Goal: Information Seeking & Learning: Learn about a topic

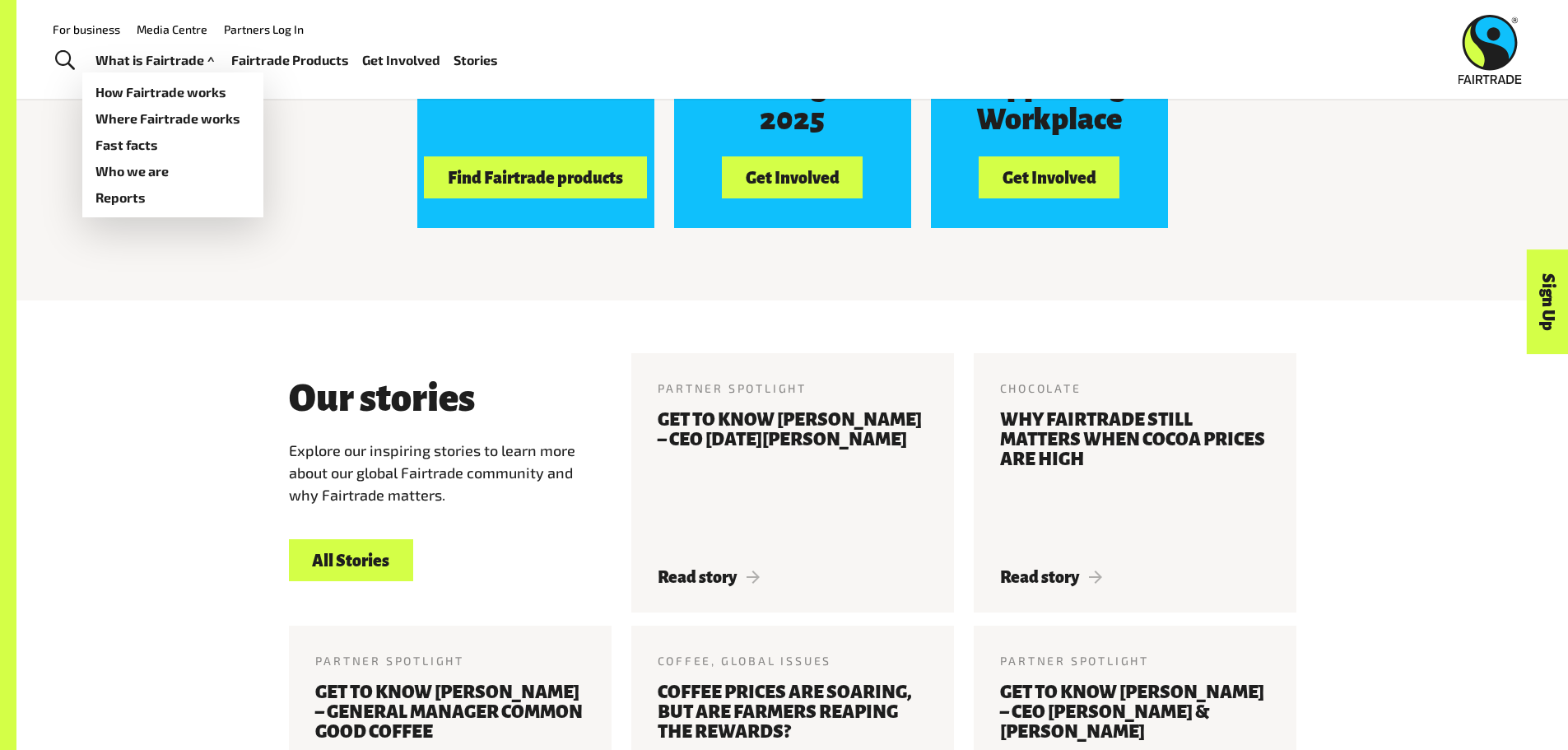
scroll to position [1710, 0]
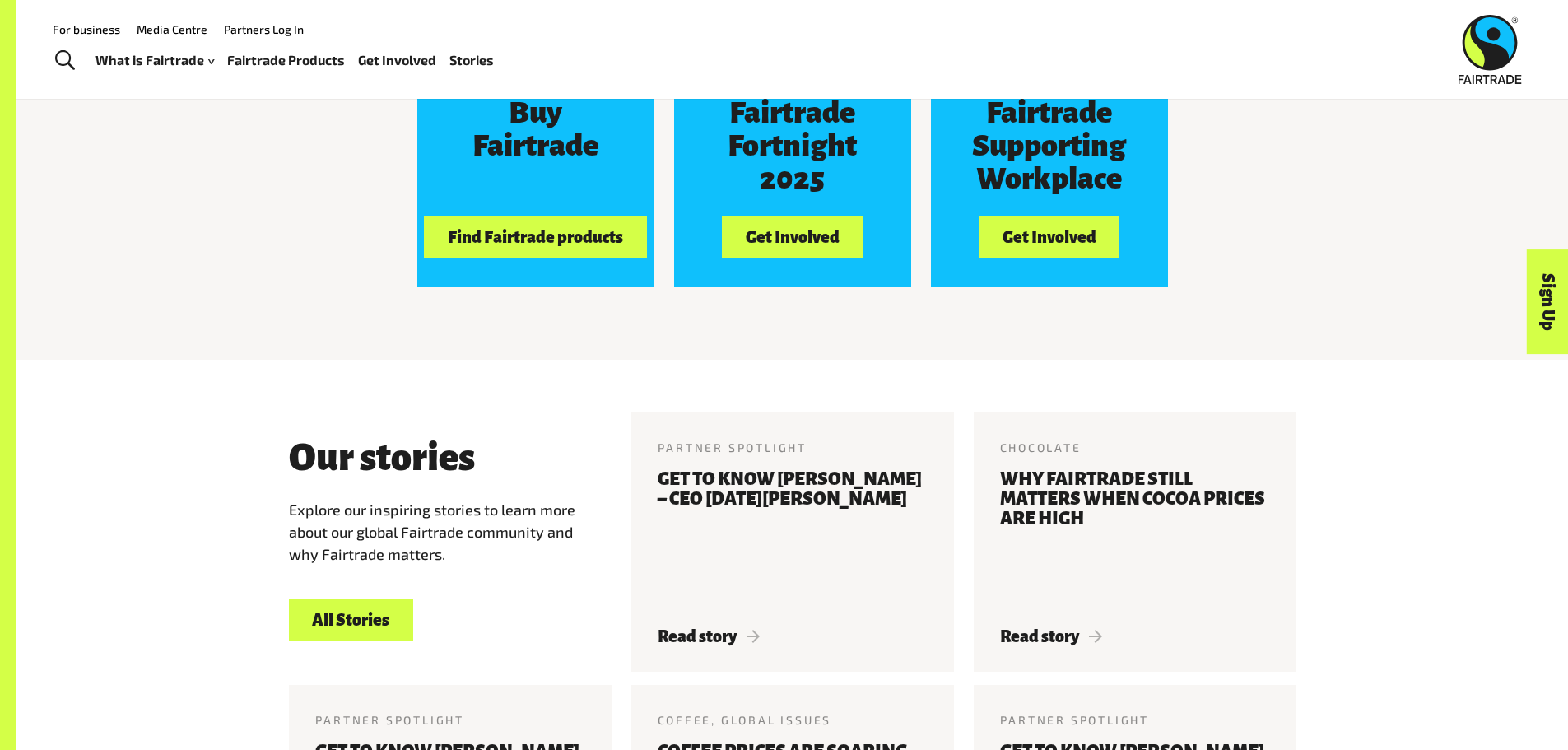
click at [285, 63] on link "Fairtrade Products" at bounding box center [286, 61] width 118 height 24
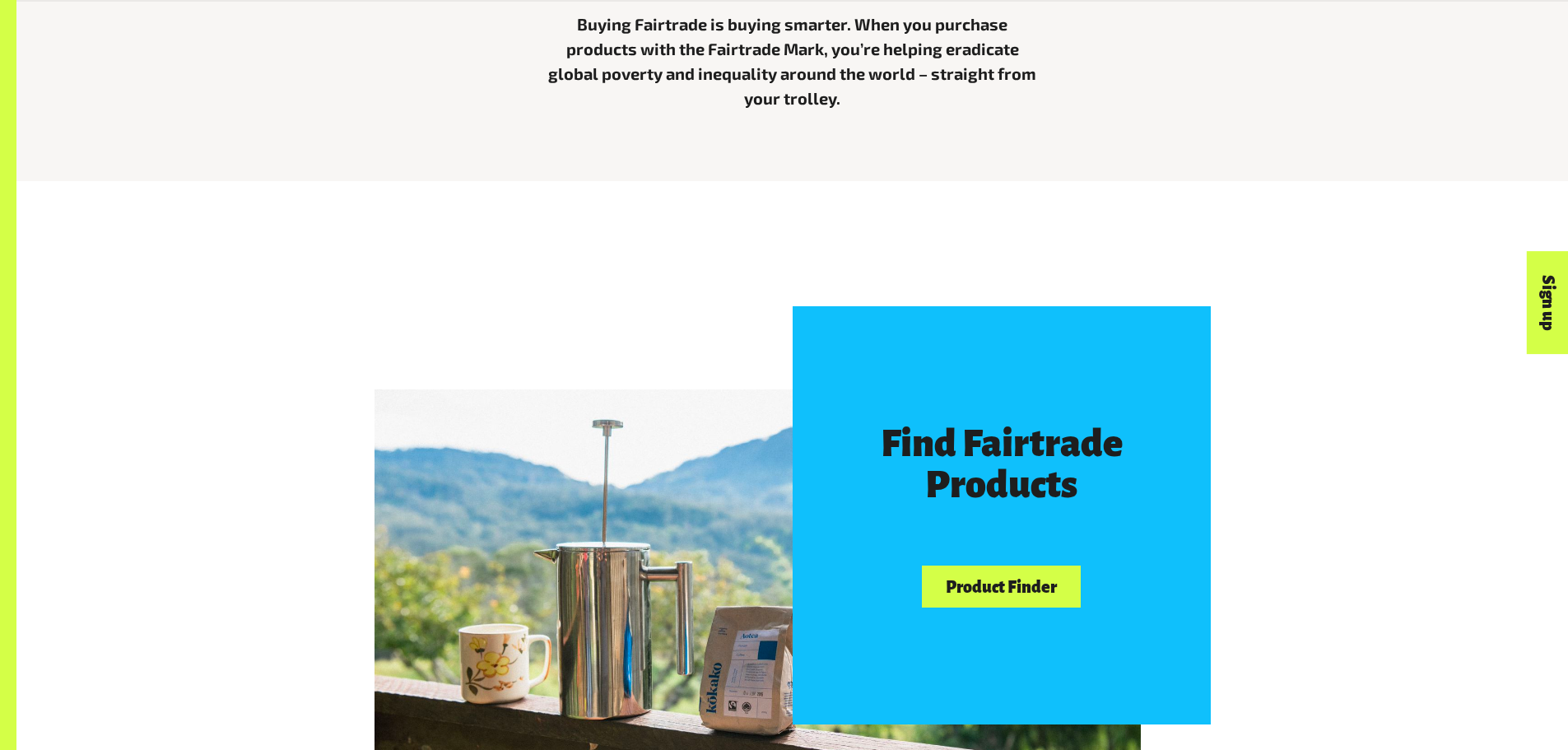
scroll to position [1070, 0]
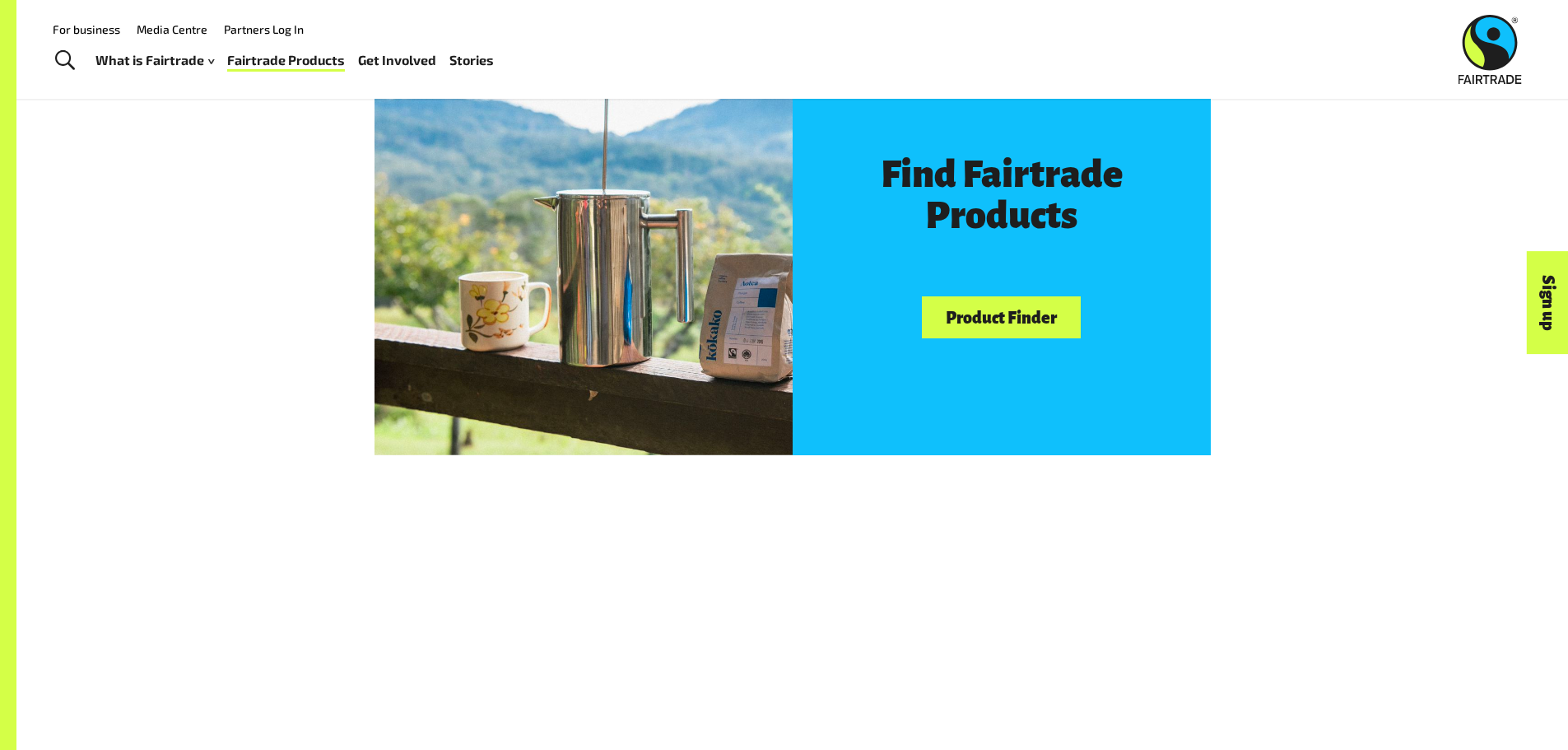
click at [997, 325] on link "Product Finder" at bounding box center [1001, 318] width 158 height 42
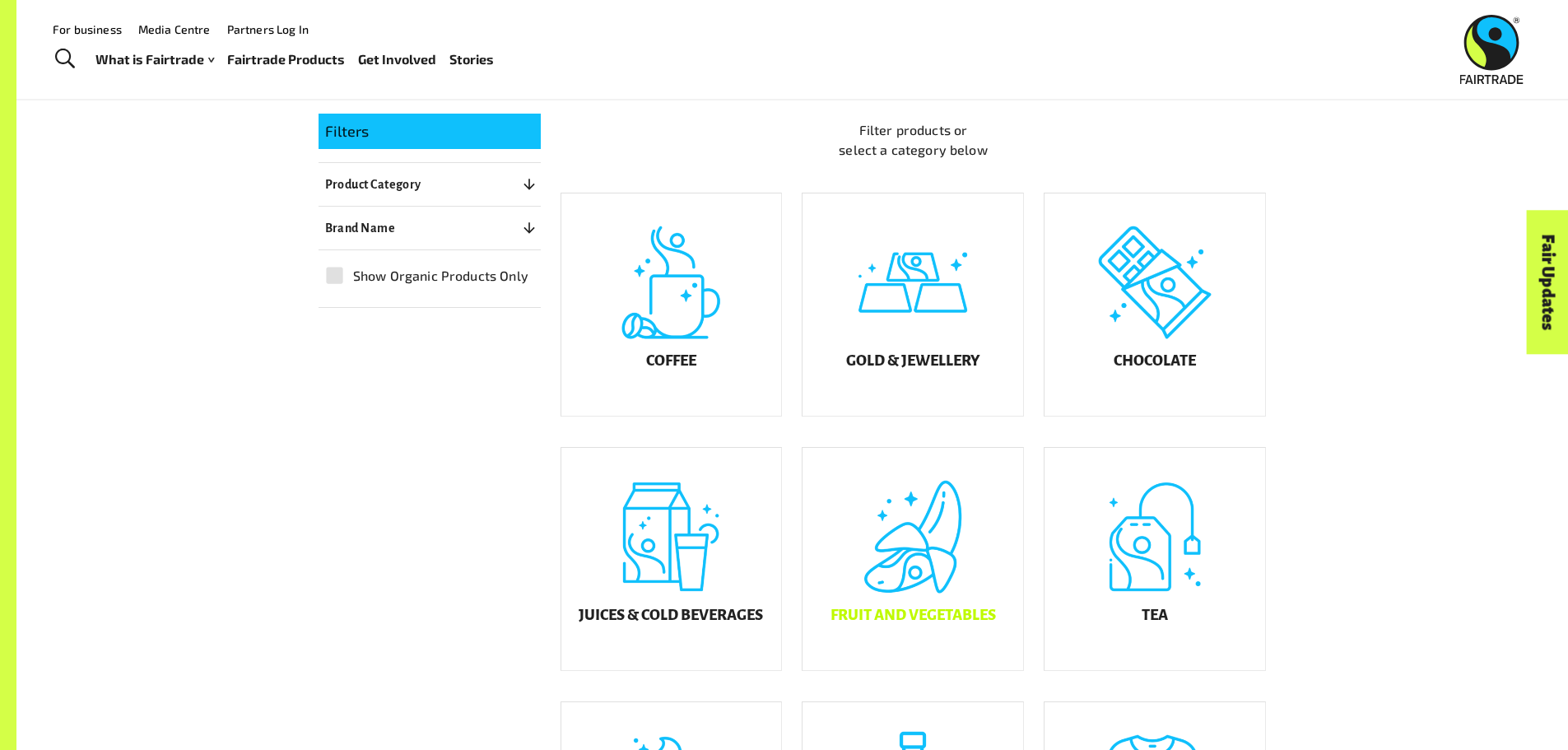
scroll to position [577, 0]
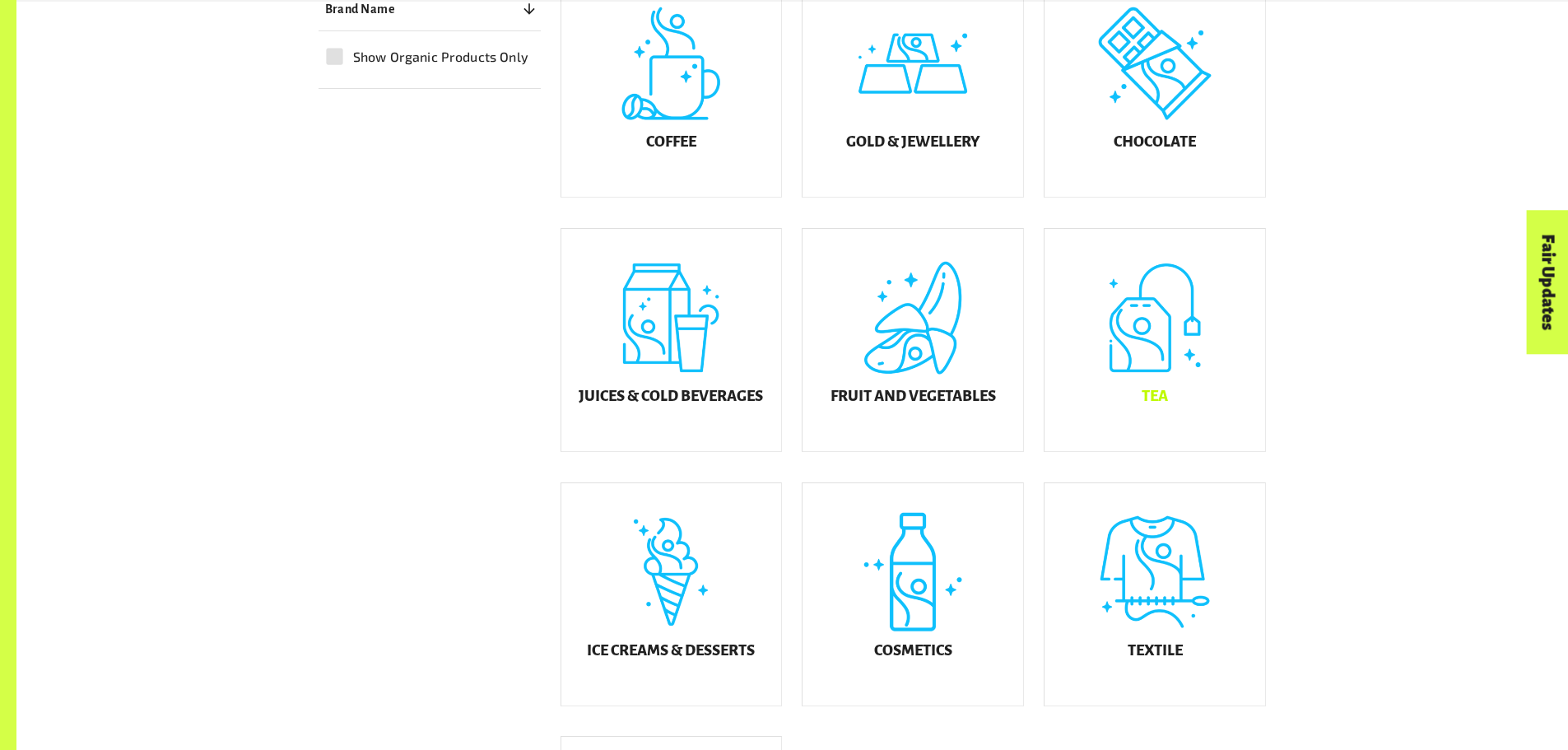
click at [1160, 330] on div "Tea" at bounding box center [1155, 340] width 220 height 222
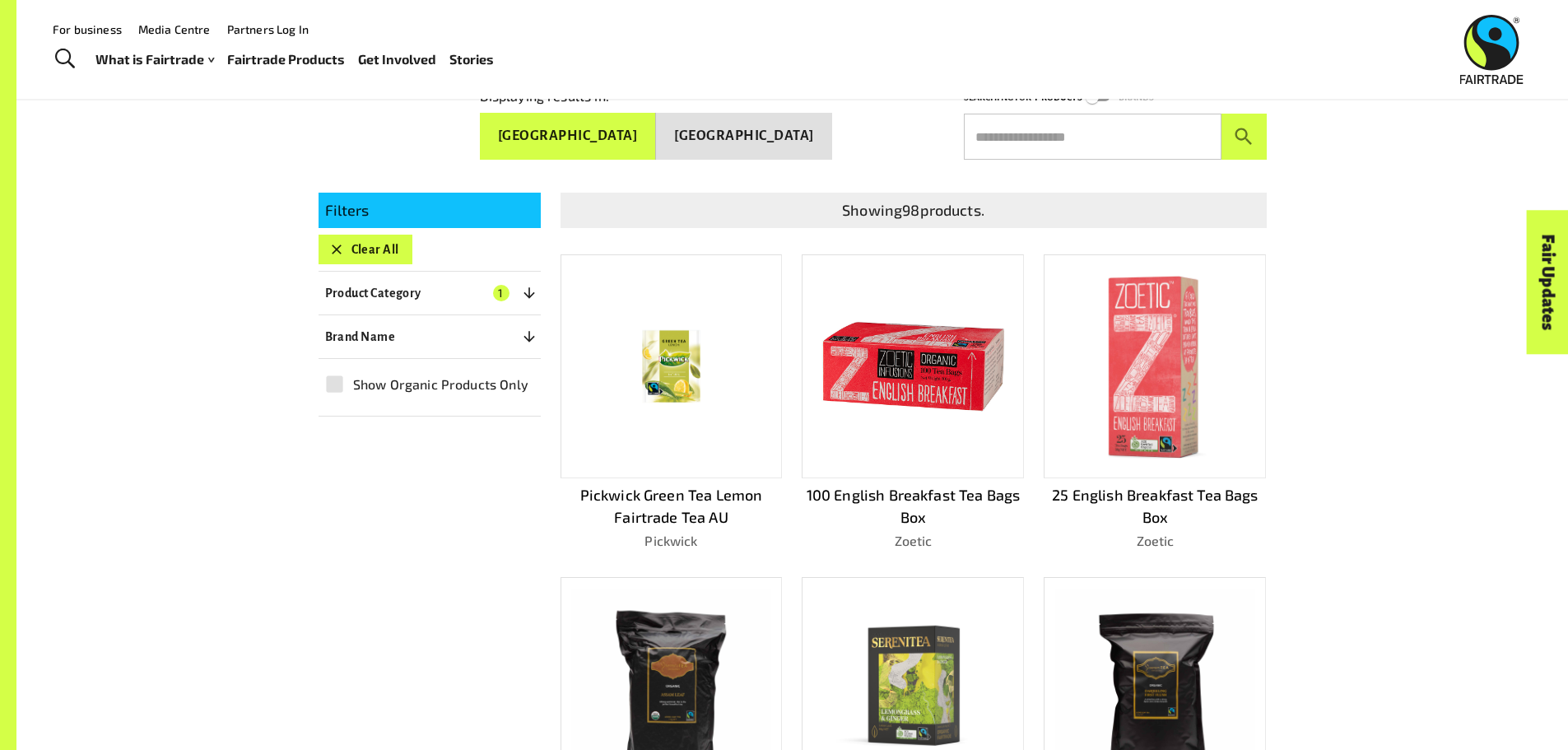
scroll to position [277, 0]
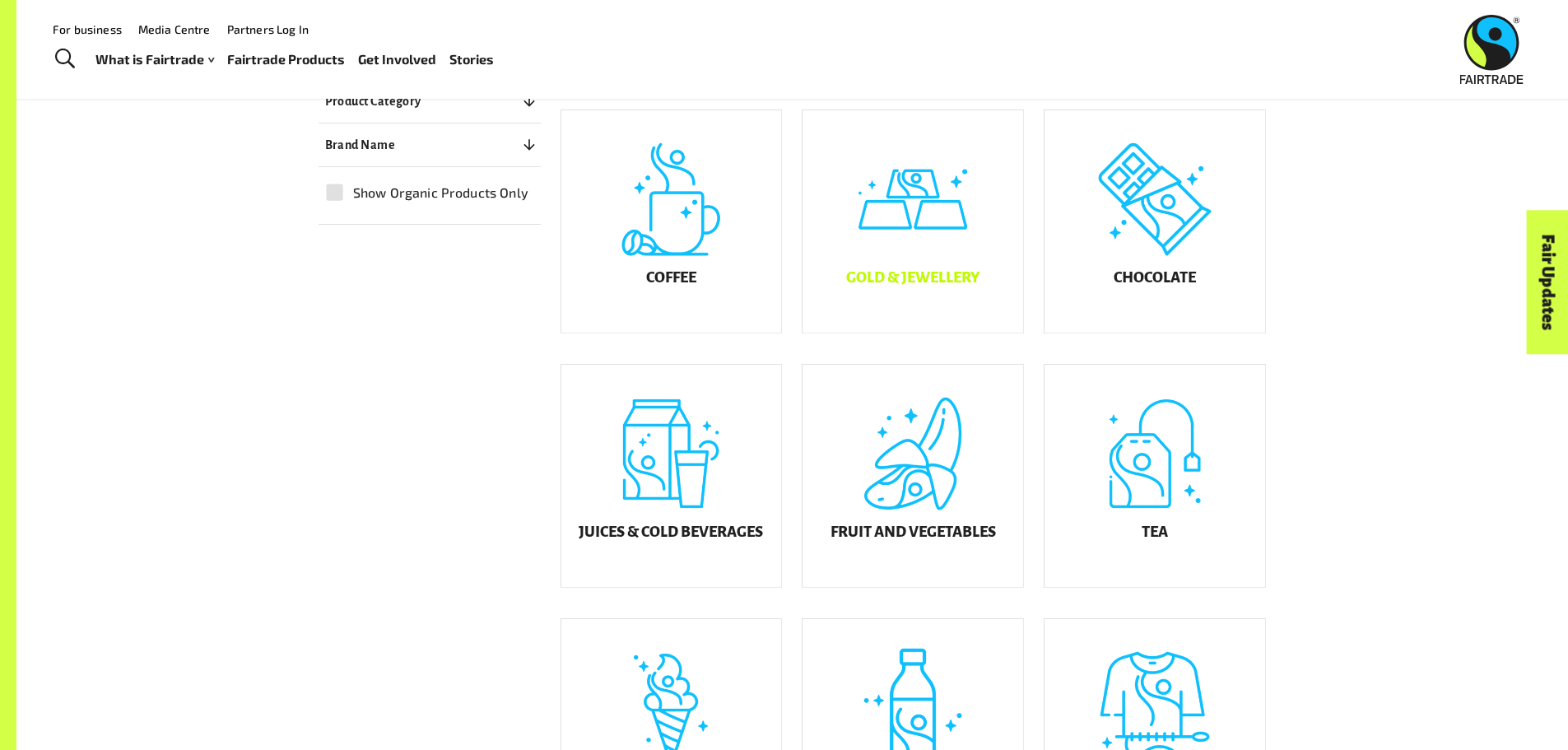
scroll to position [412, 0]
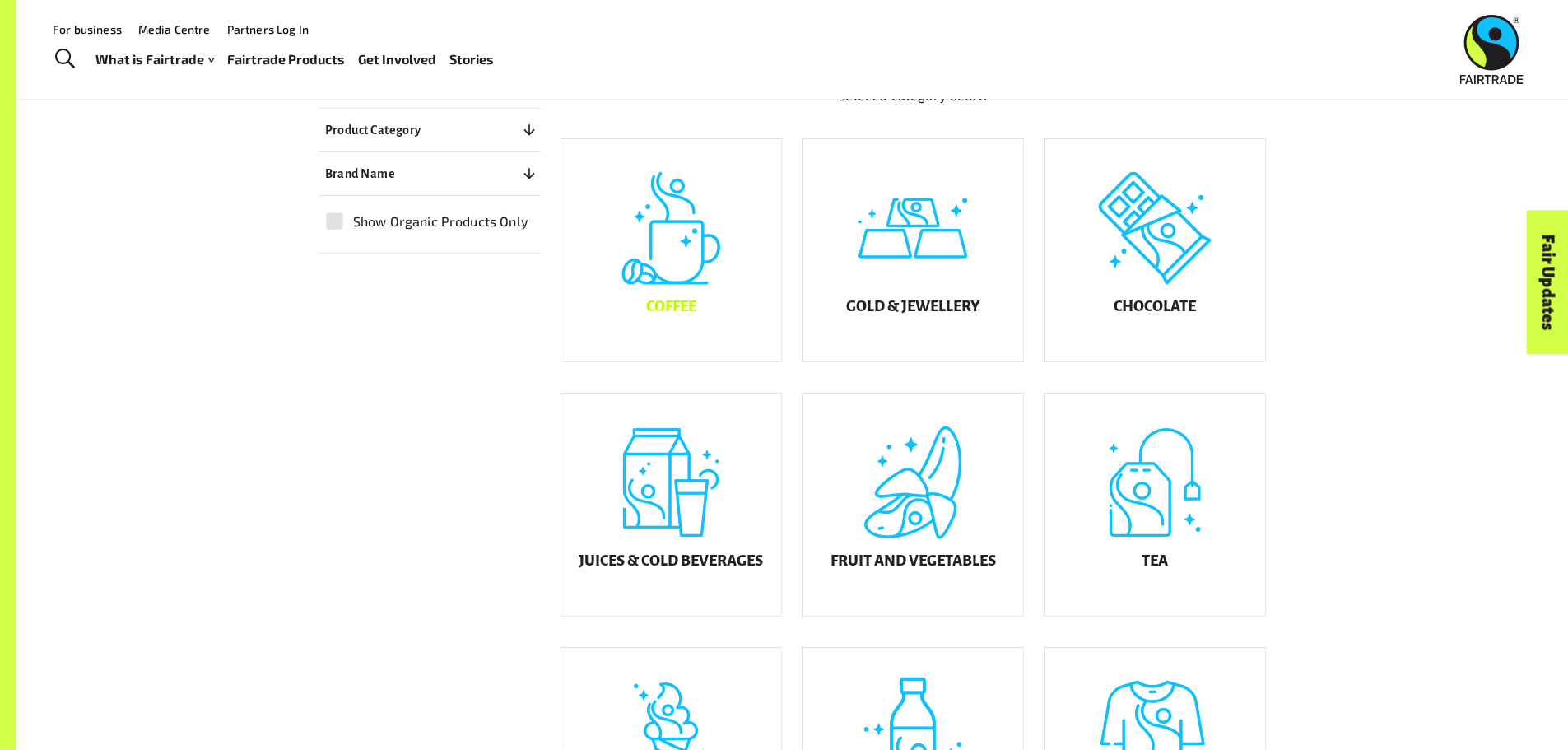
click at [689, 251] on div "Coffee" at bounding box center [671, 251] width 220 height 222
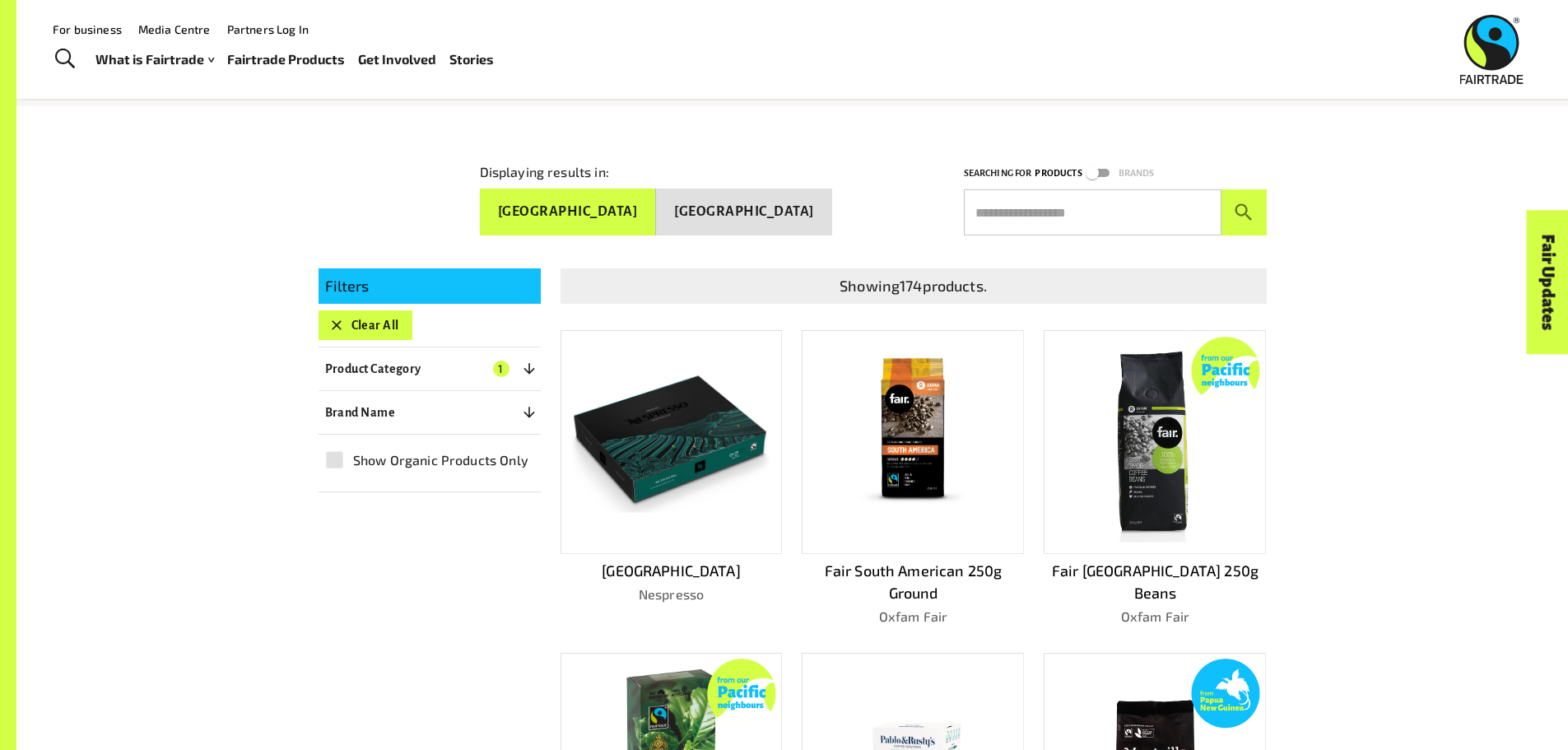
scroll to position [61, 0]
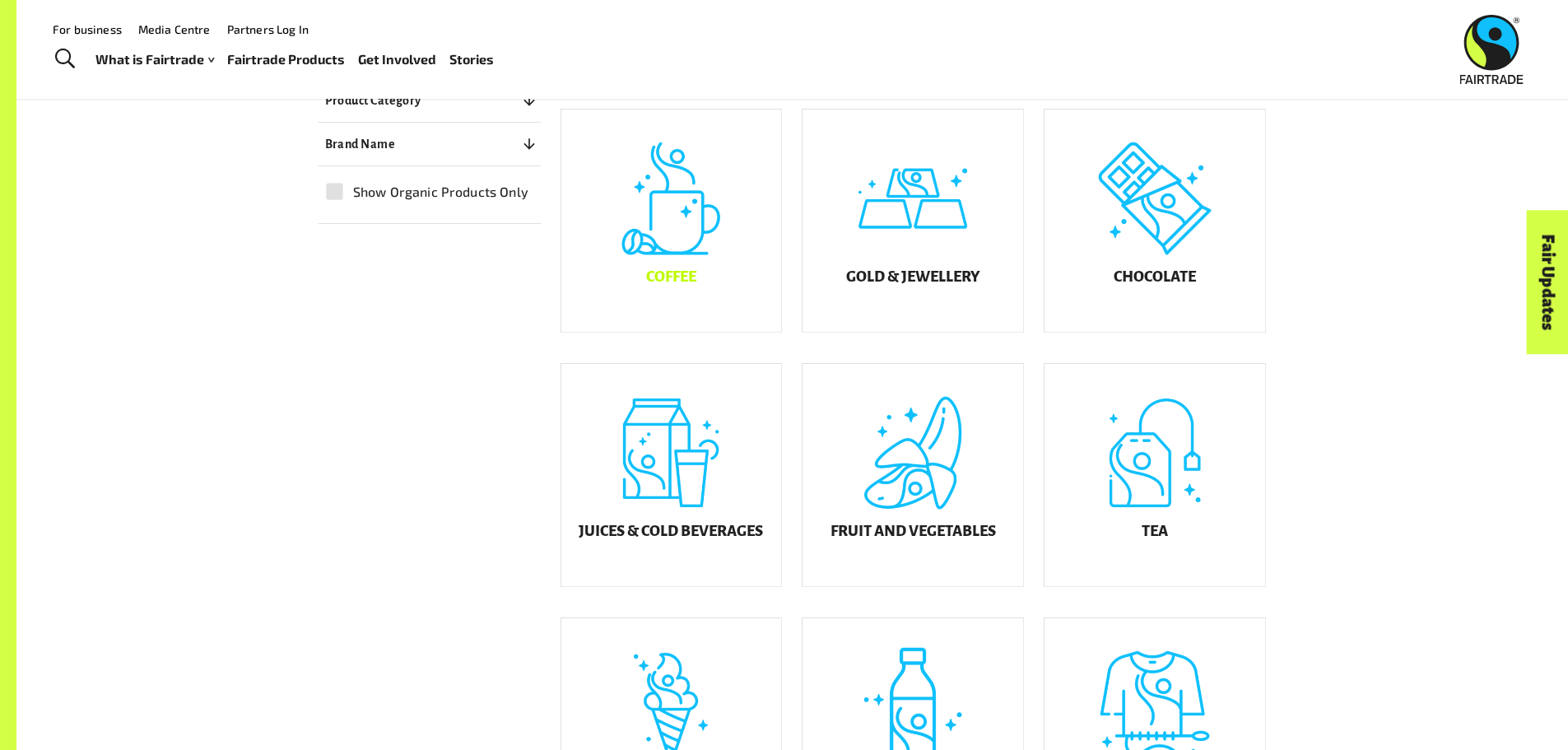
scroll to position [412, 0]
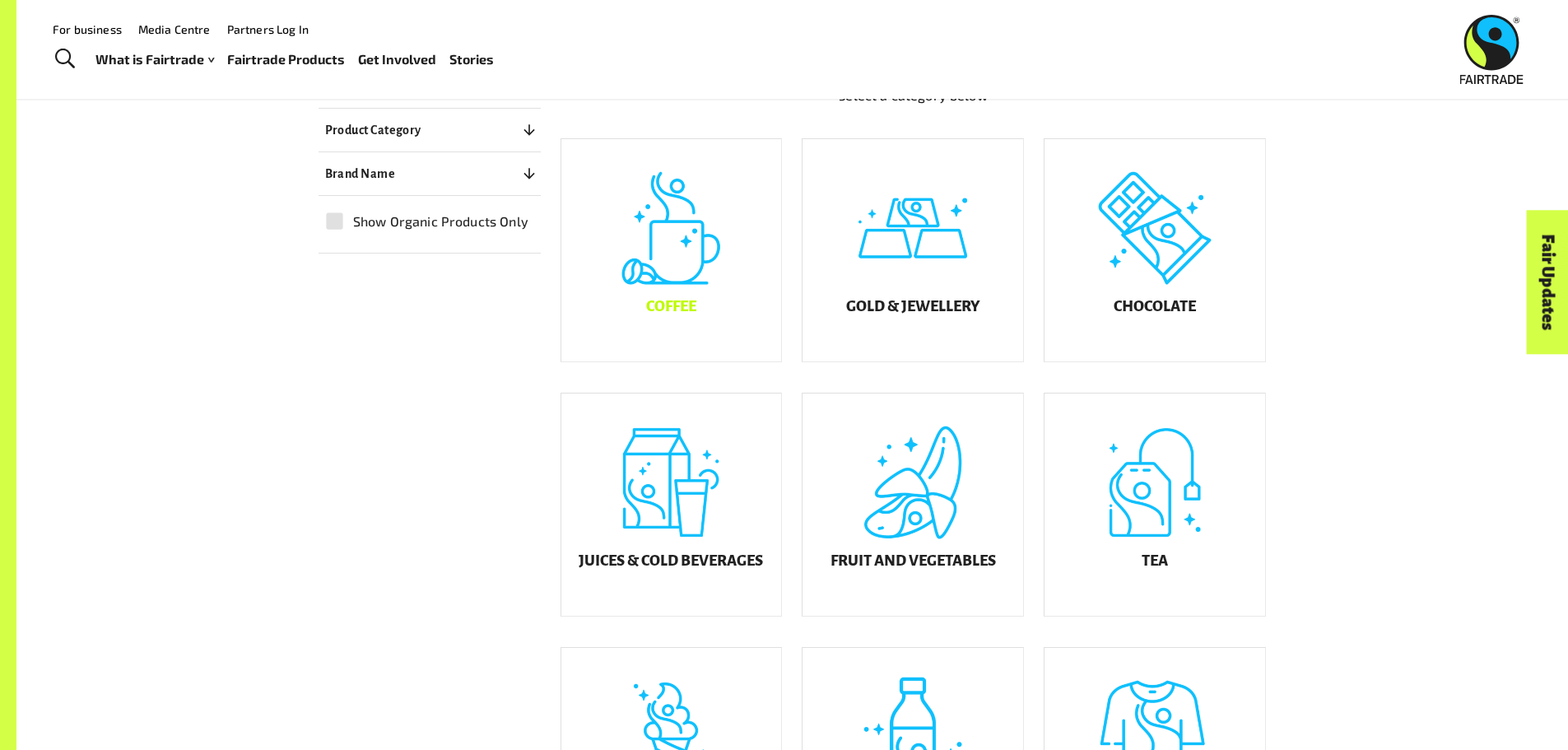
click at [701, 261] on div "Coffee" at bounding box center [671, 251] width 220 height 222
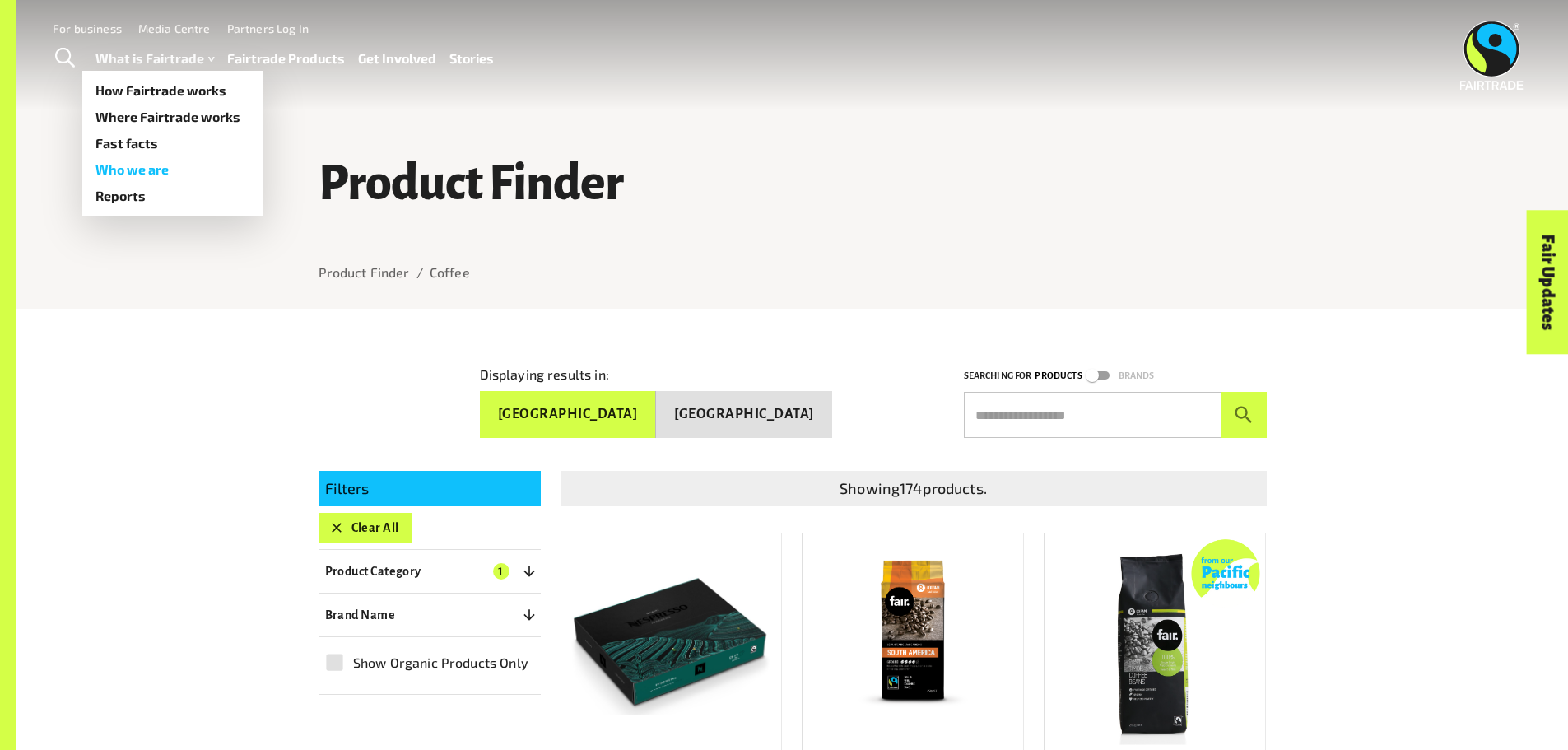
click at [162, 168] on link "Who we are" at bounding box center [172, 169] width 181 height 26
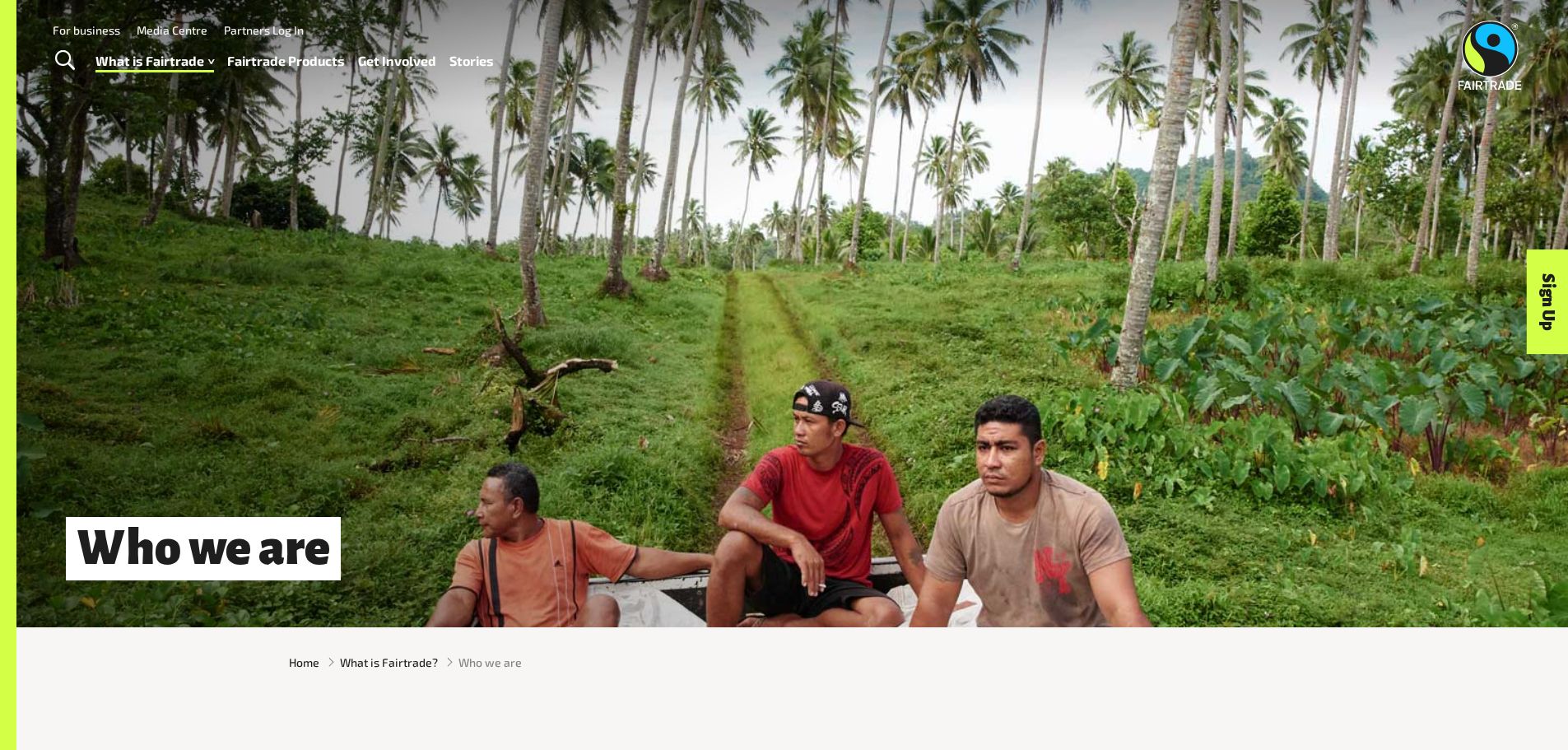
click at [299, 66] on link "Fairtrade Products" at bounding box center [286, 61] width 118 height 24
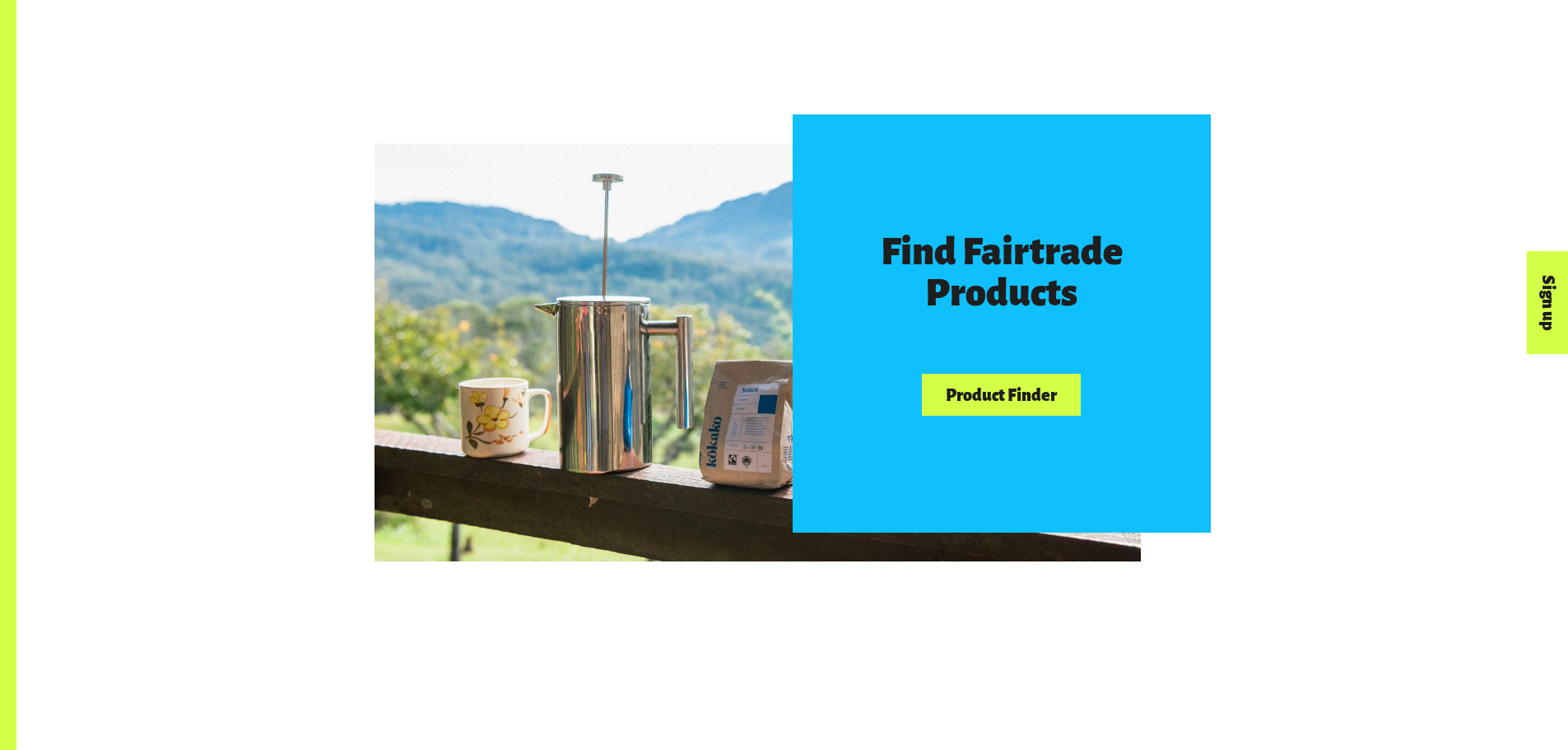
scroll to position [1070, 0]
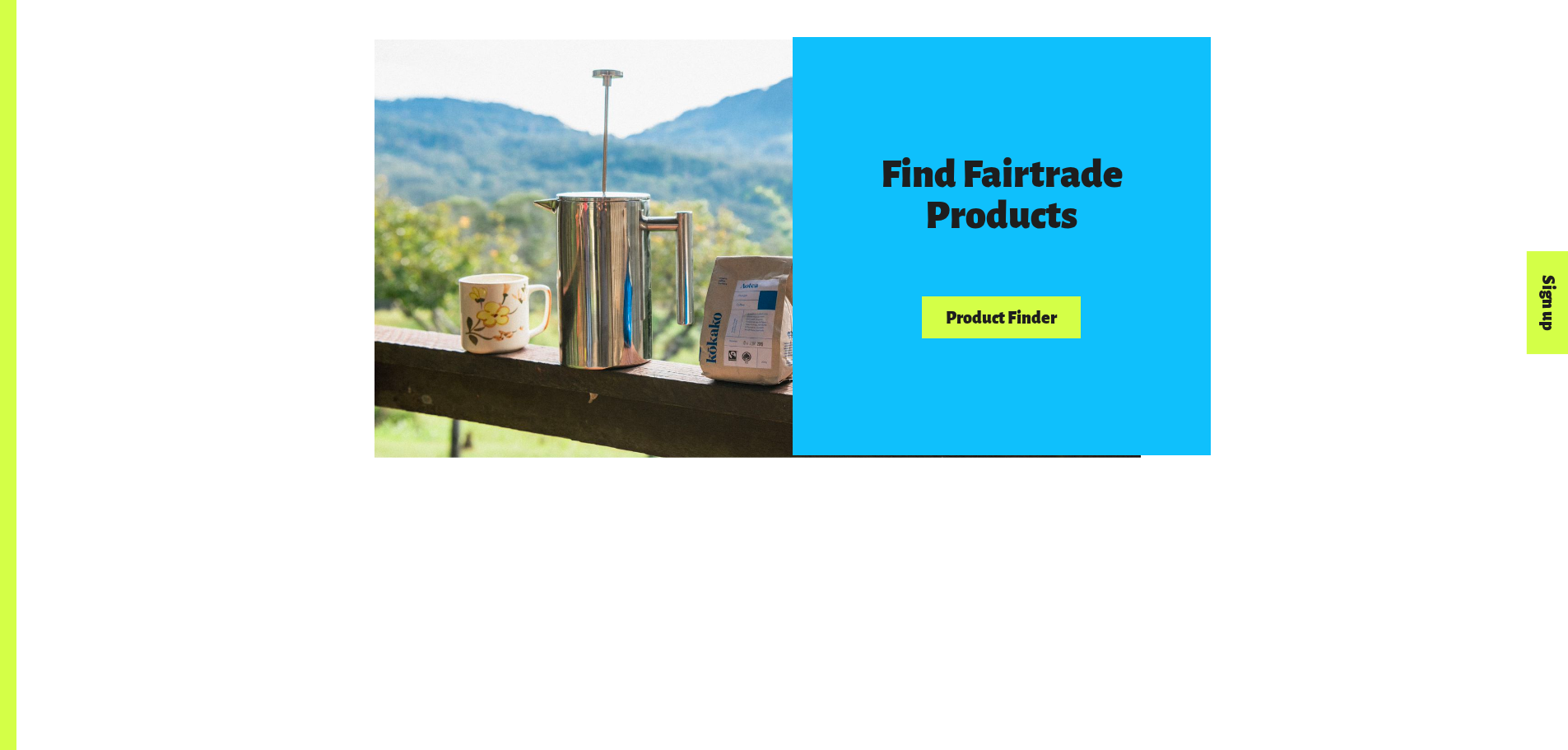
click at [979, 331] on link "Product Finder" at bounding box center [1001, 318] width 158 height 42
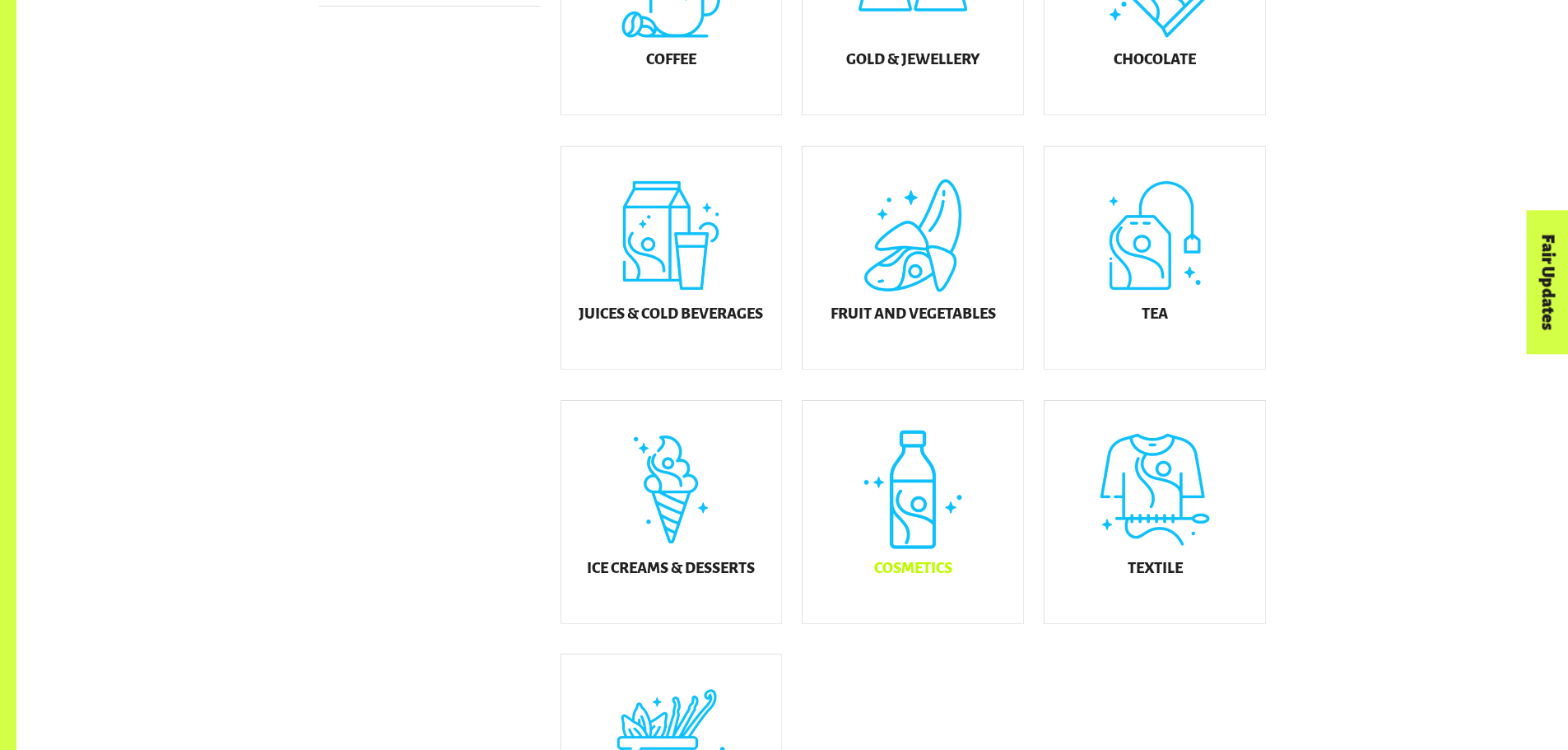
scroll to position [906, 0]
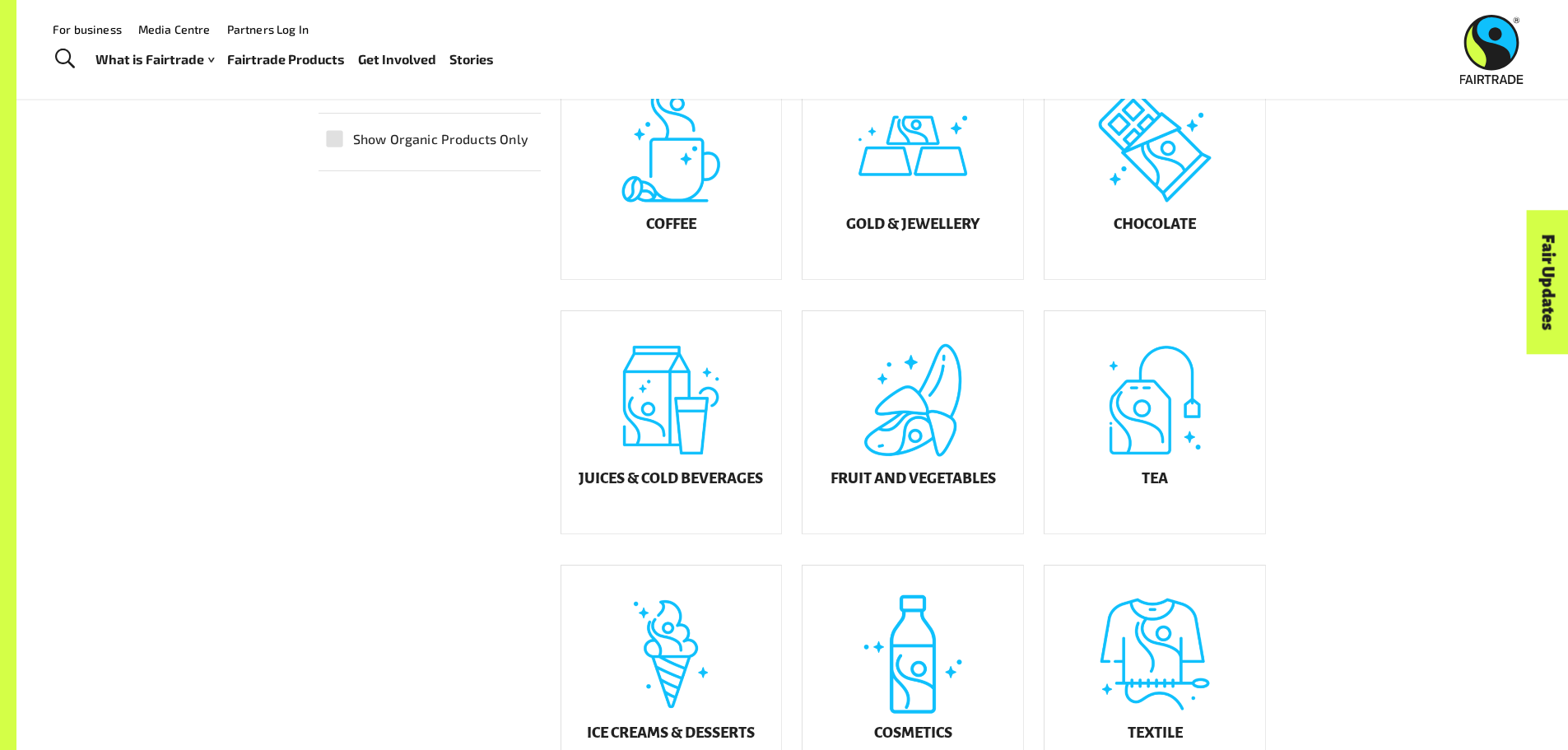
drag, startPoint x: 687, startPoint y: 225, endPoint x: 853, endPoint y: 158, distance: 179.0
click at [687, 224] on div "Coffee" at bounding box center [671, 168] width 220 height 222
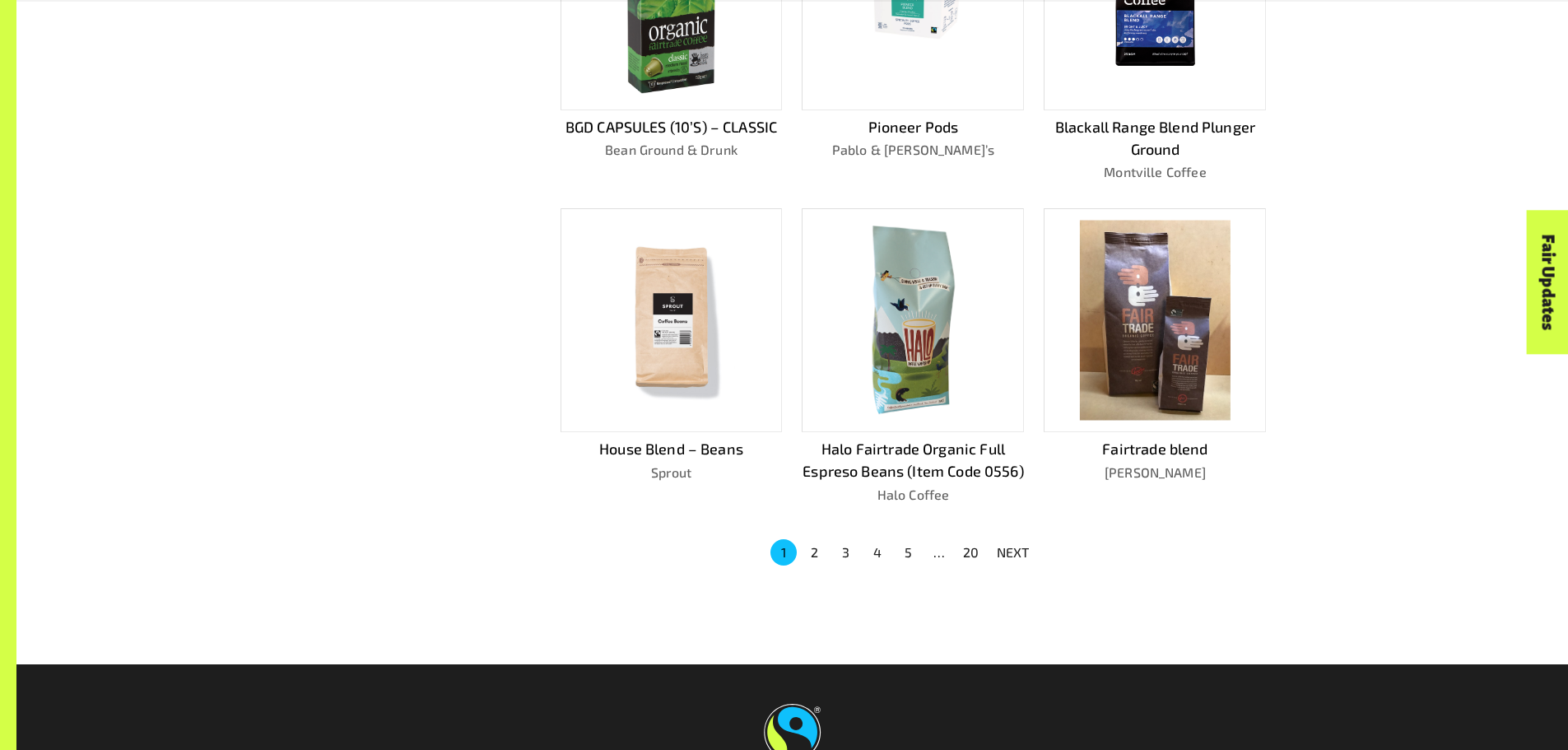
scroll to position [990, 0]
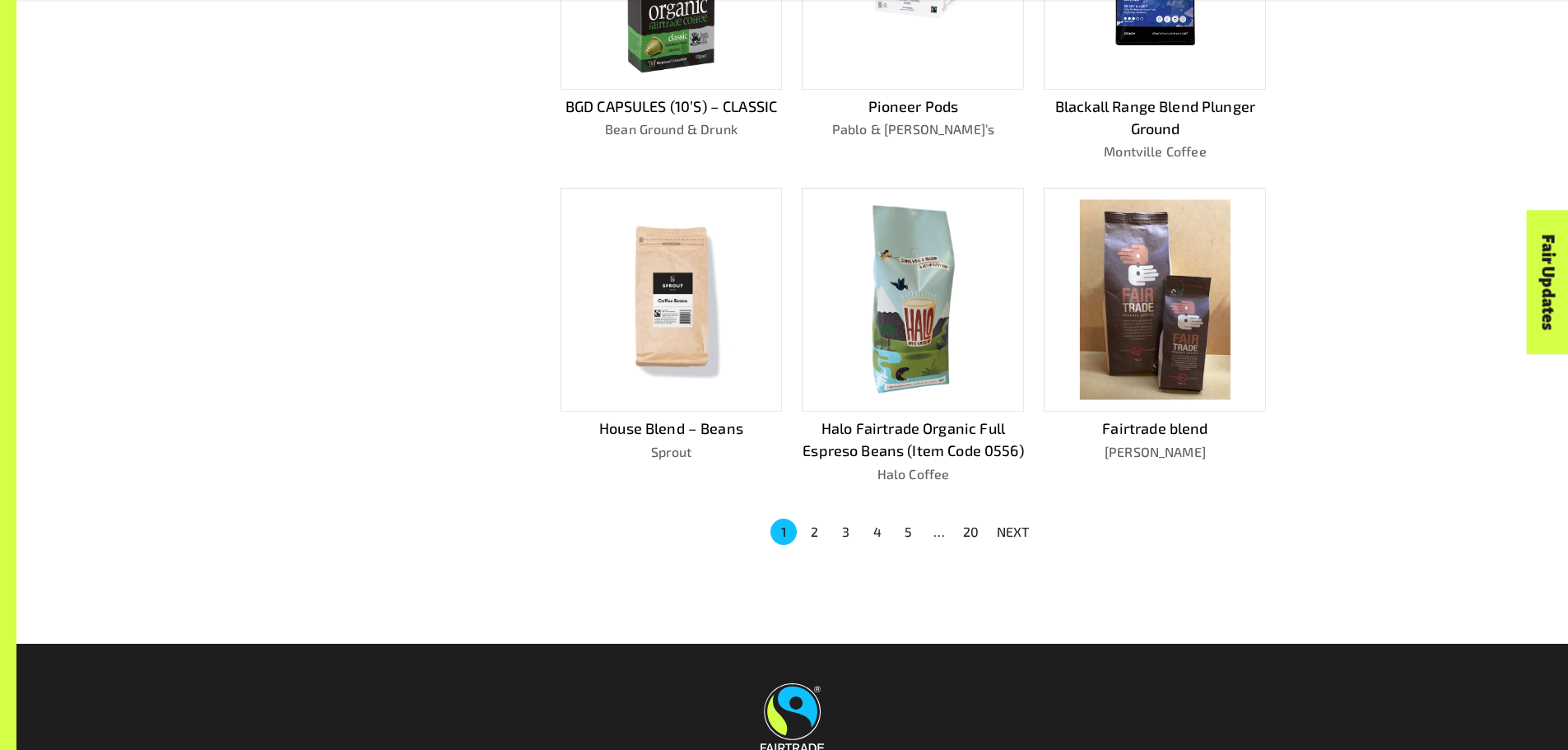
click at [815, 530] on button "2" at bounding box center [814, 531] width 26 height 26
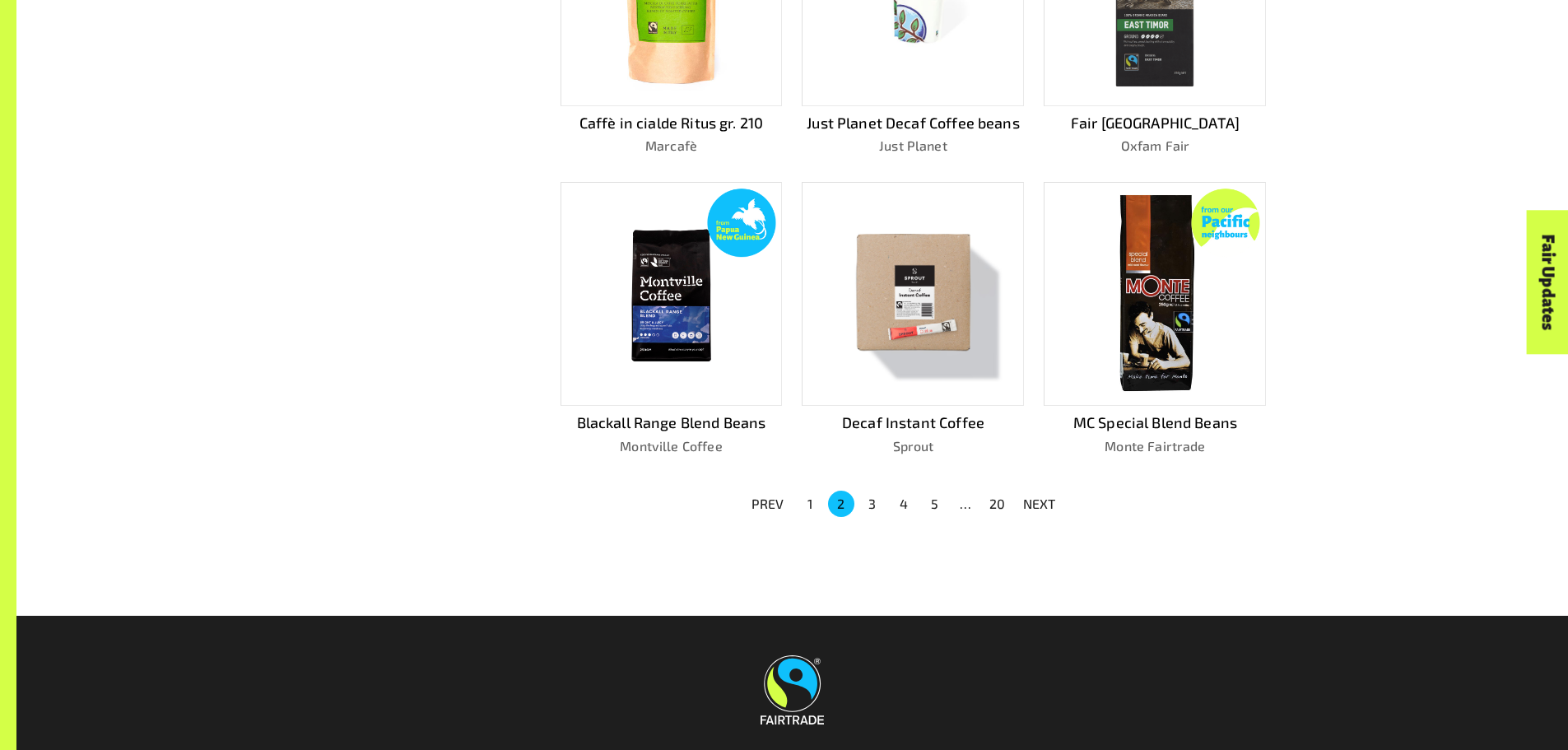
scroll to position [1110, 0]
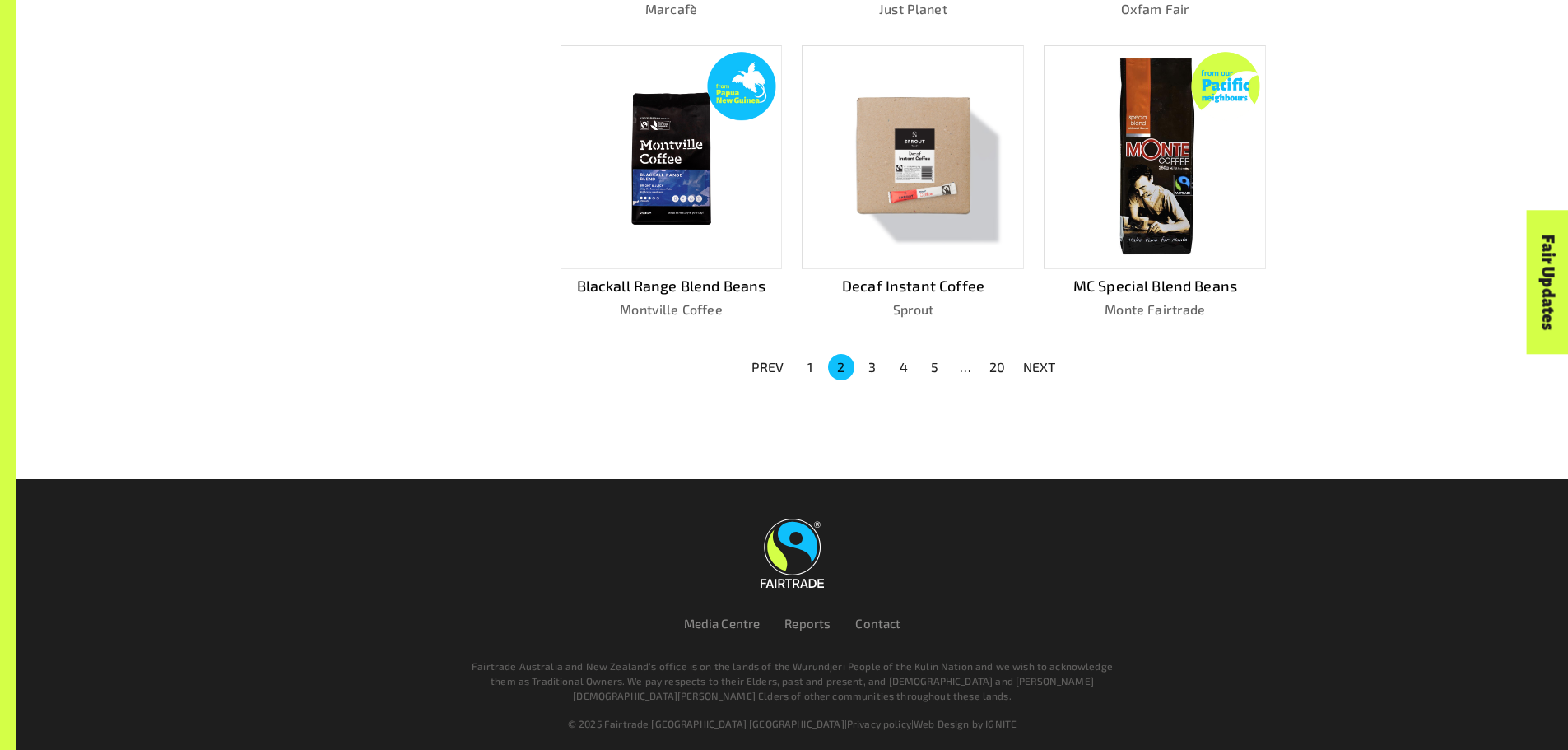
click at [805, 361] on button "1" at bounding box center [809, 367] width 26 height 26
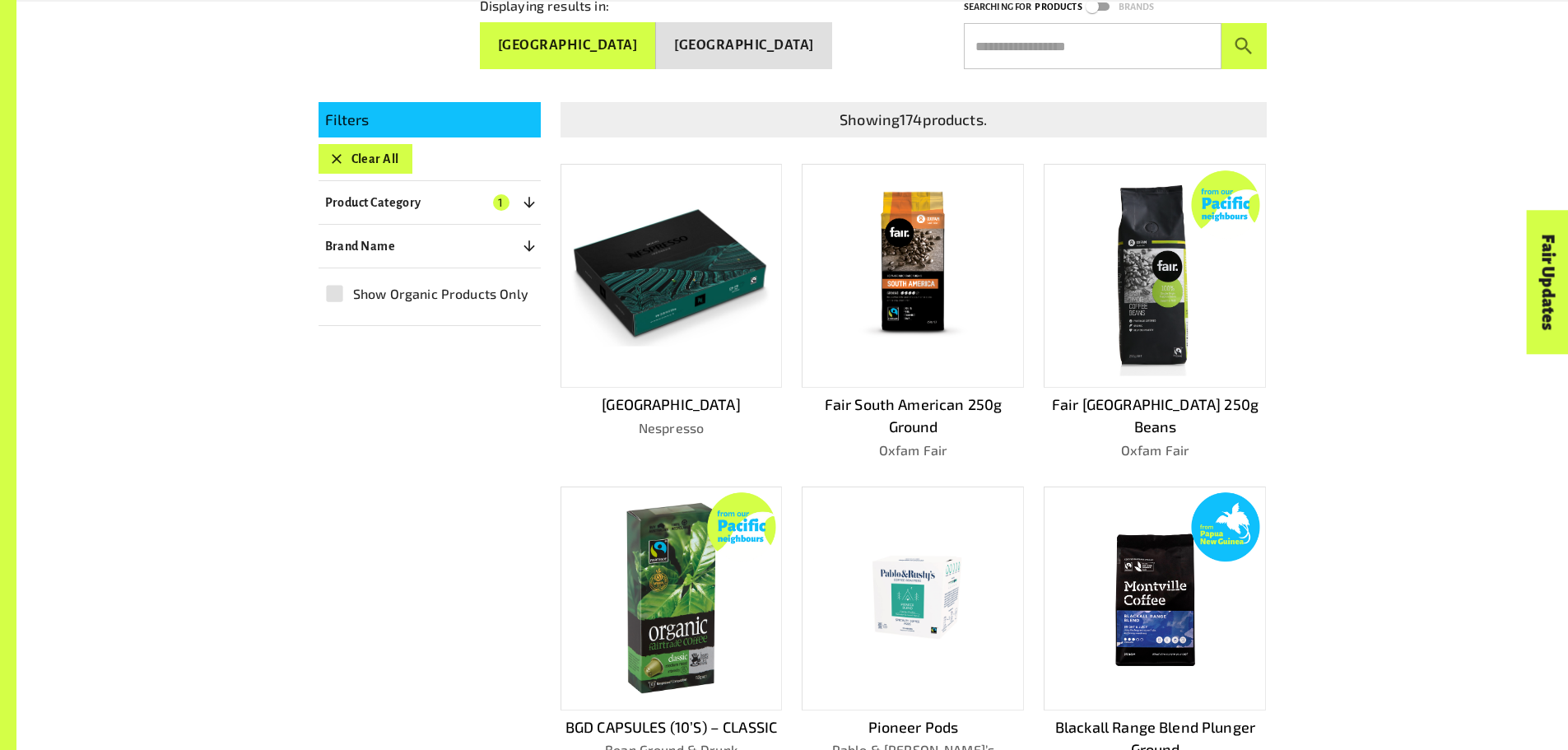
click at [670, 266] on img at bounding box center [671, 276] width 198 height 140
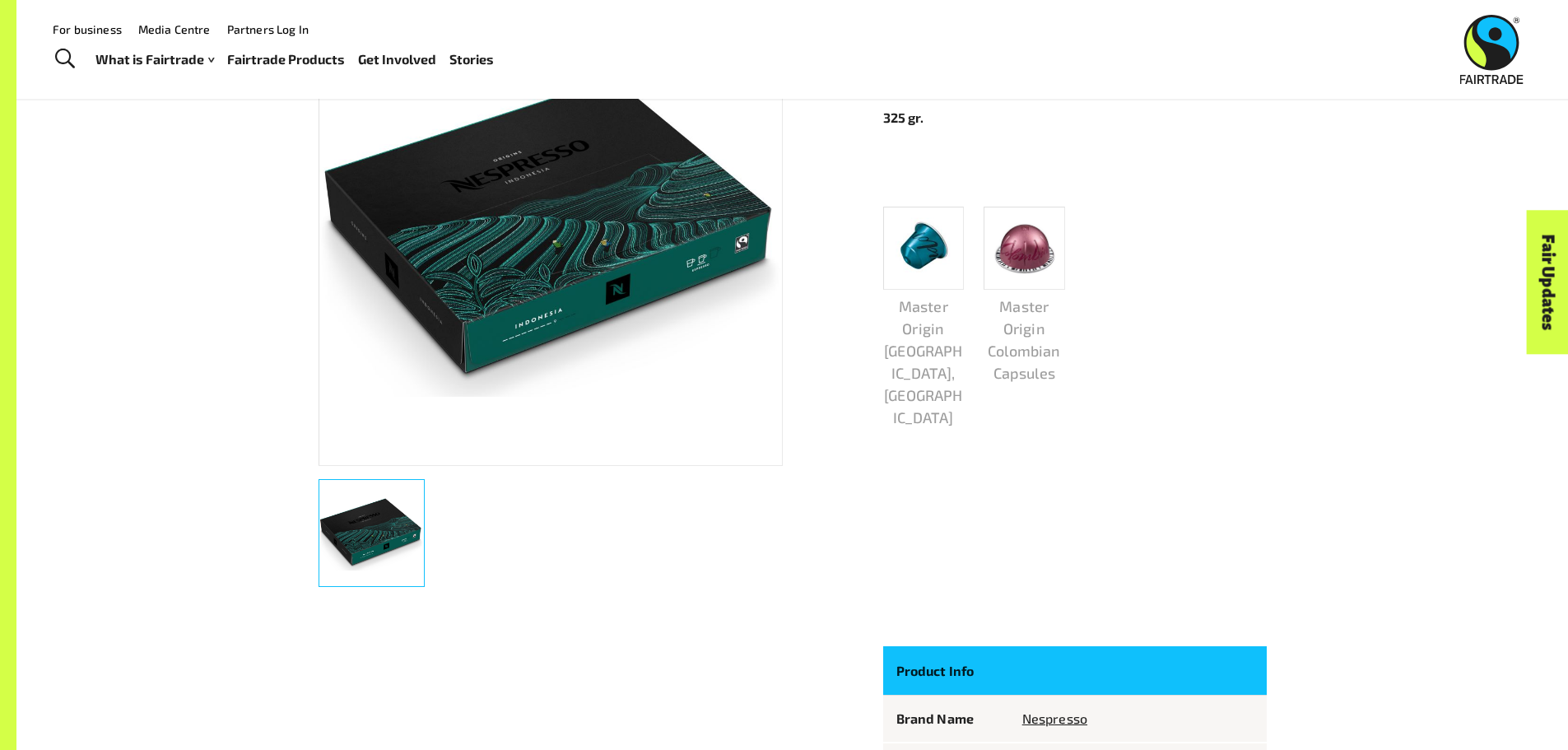
scroll to position [226, 0]
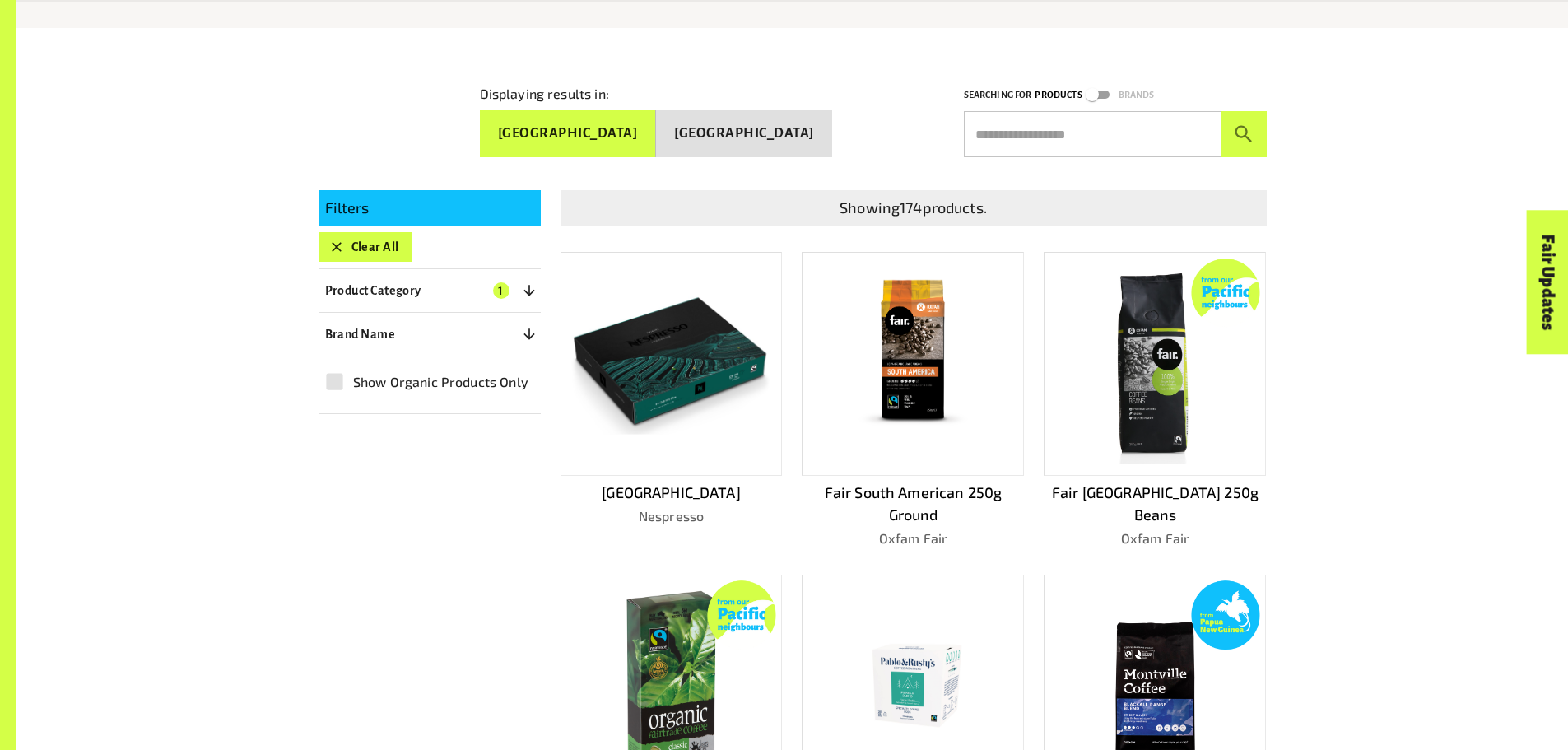
scroll to position [363, 0]
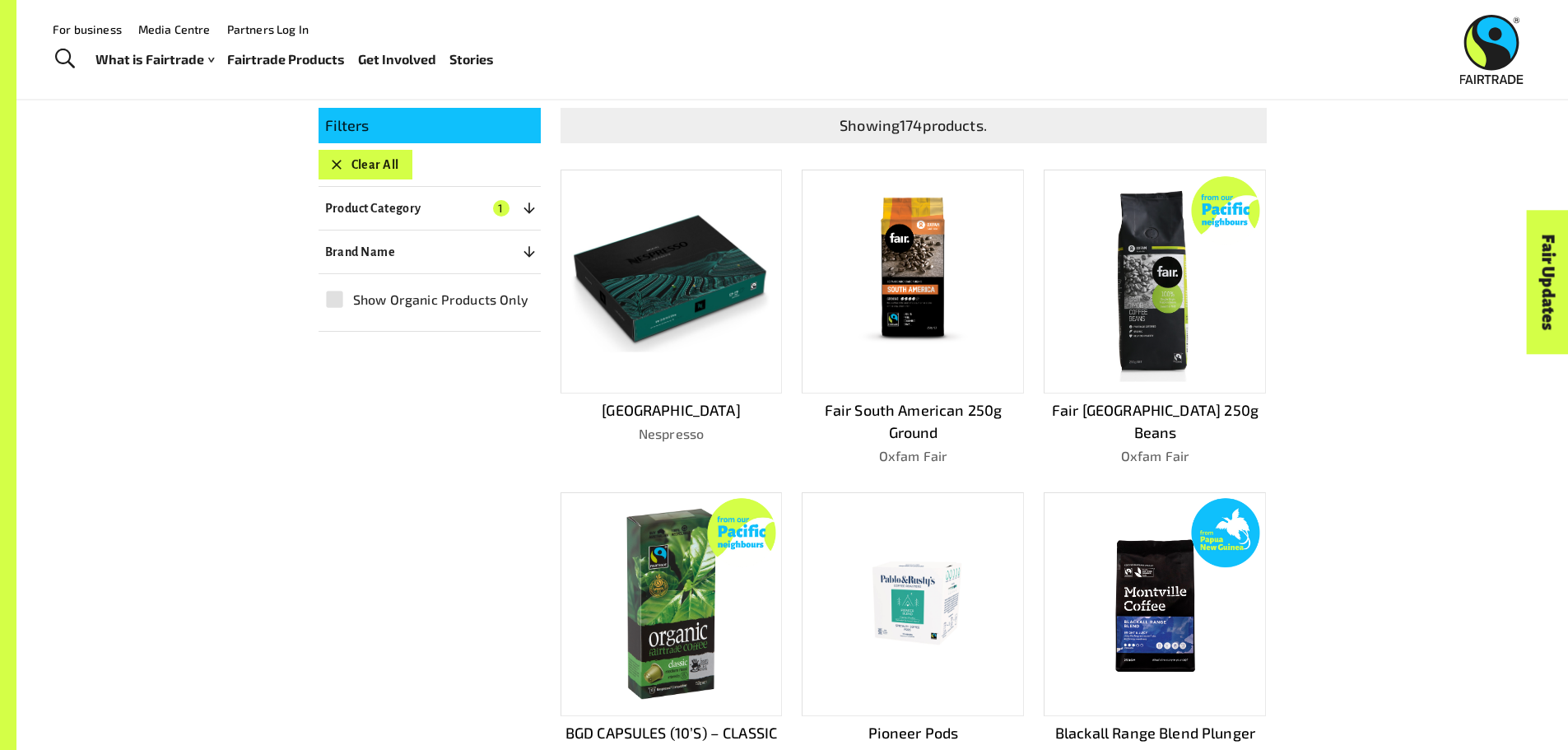
click at [909, 317] on img at bounding box center [913, 281] width 166 height 200
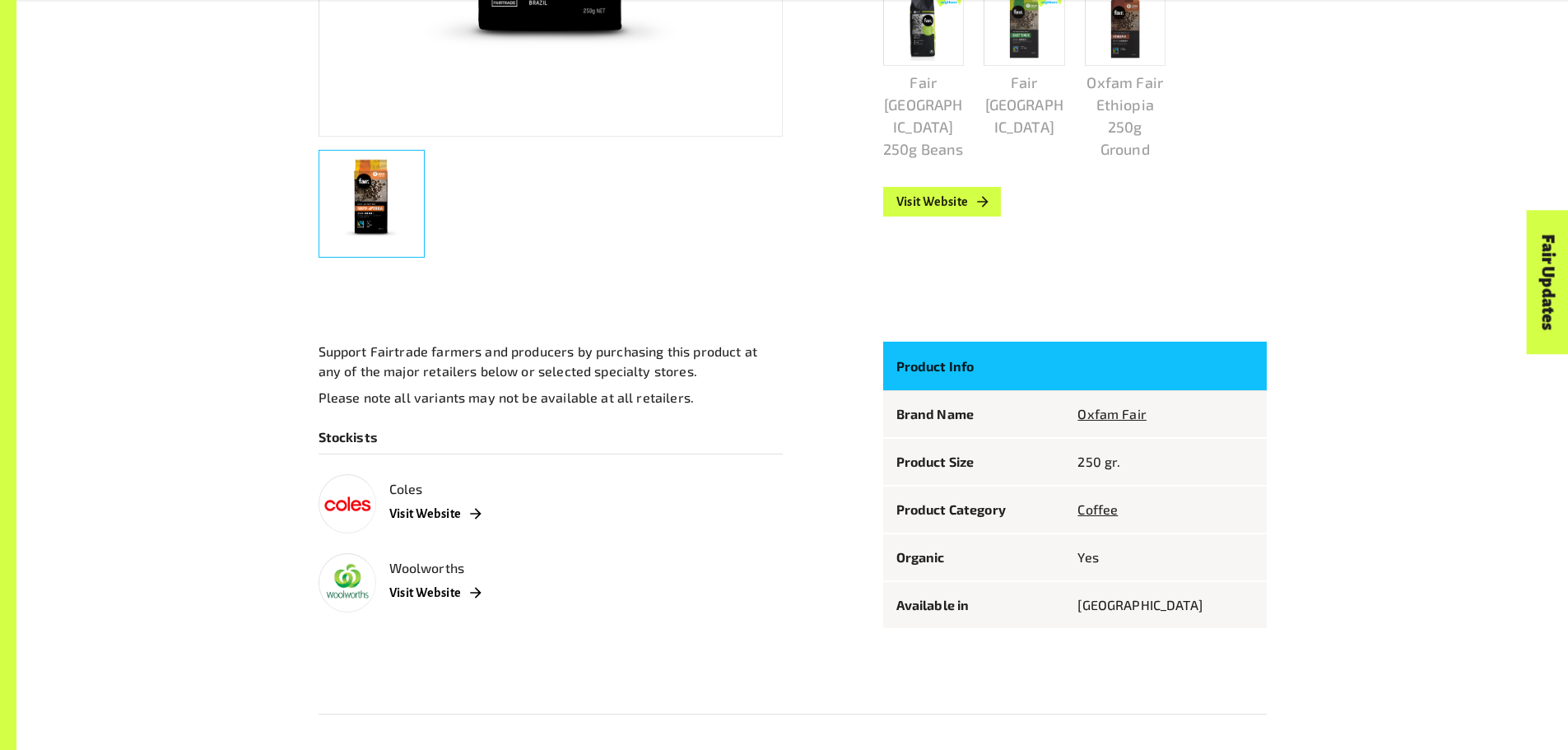
scroll to position [803, 0]
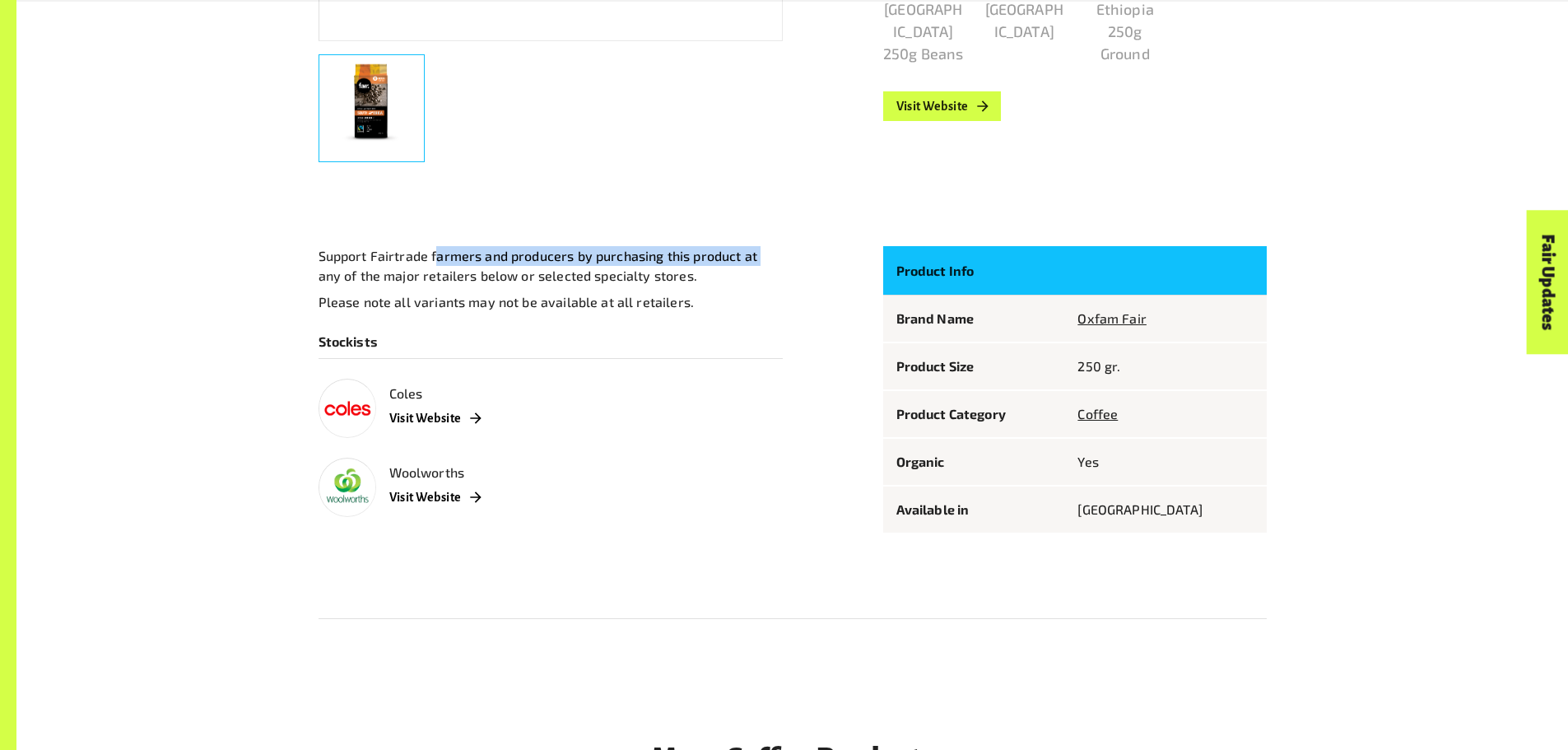
drag, startPoint x: 433, startPoint y: 256, endPoint x: 755, endPoint y: 263, distance: 322.1
click at [755, 263] on p "Support Fairtrade farmers and producers by purchasing this product at any of th…" at bounding box center [550, 266] width 464 height 40
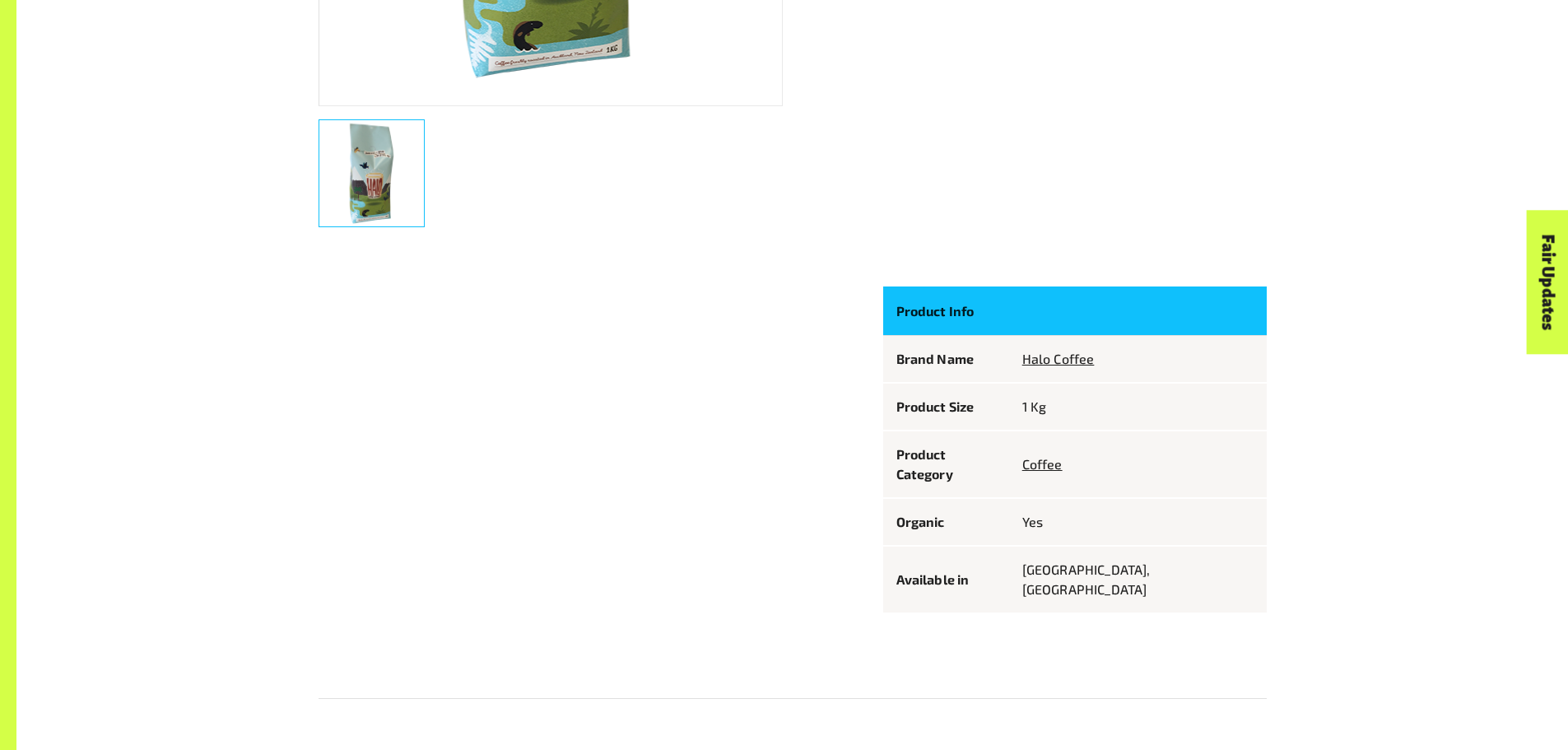
scroll to position [741, 0]
